Goal: Navigation & Orientation: Find specific page/section

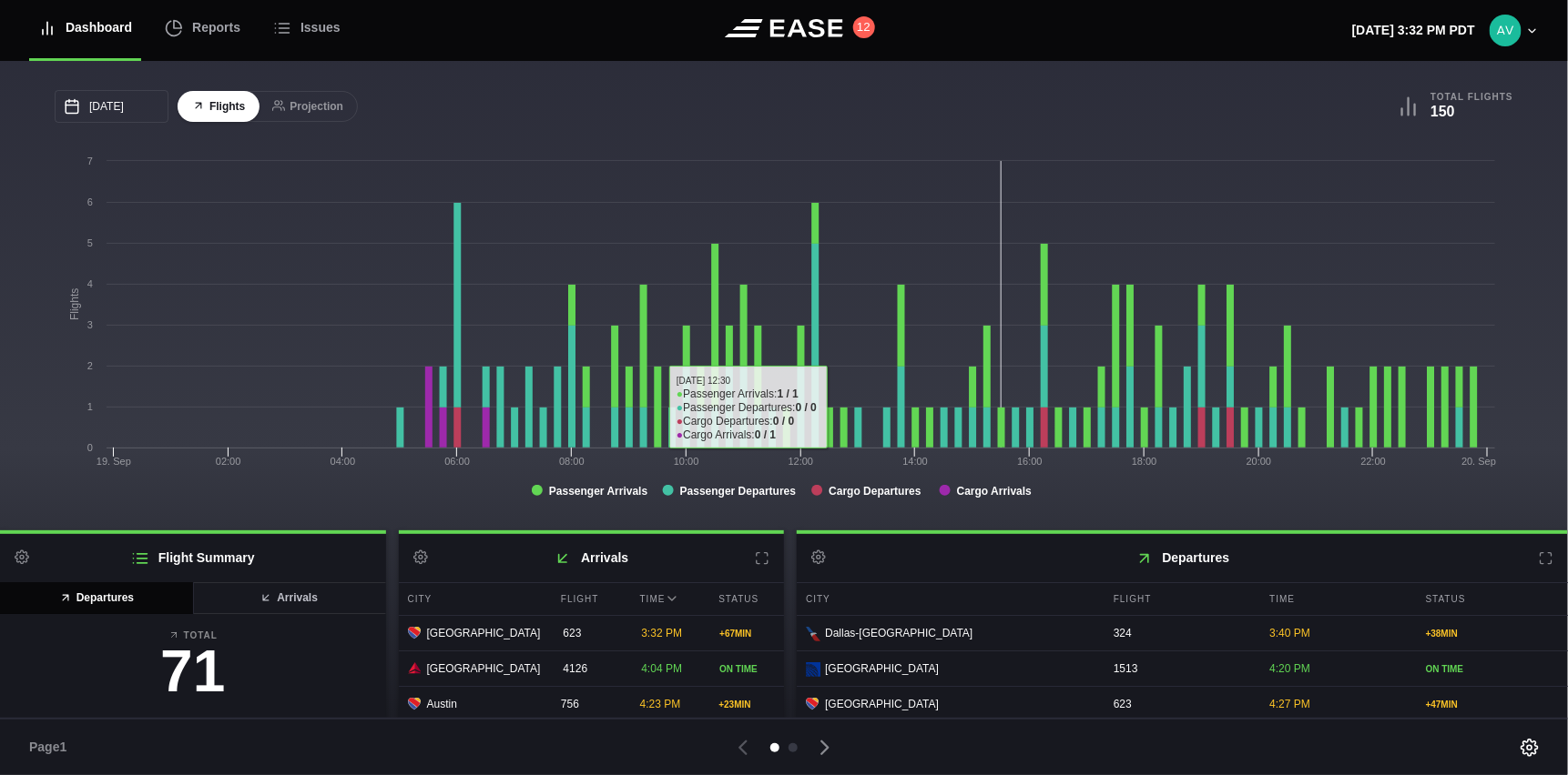
click at [605, 81] on div "09/19/2025 September Sun Mon Tue Wed Thu Fri Sat 31 Sep 1 2 3 4 5 6 7 8 9 10 11…" at bounding box center [784, 295] width 1568 height 469
